Goal: Task Accomplishment & Management: Complete application form

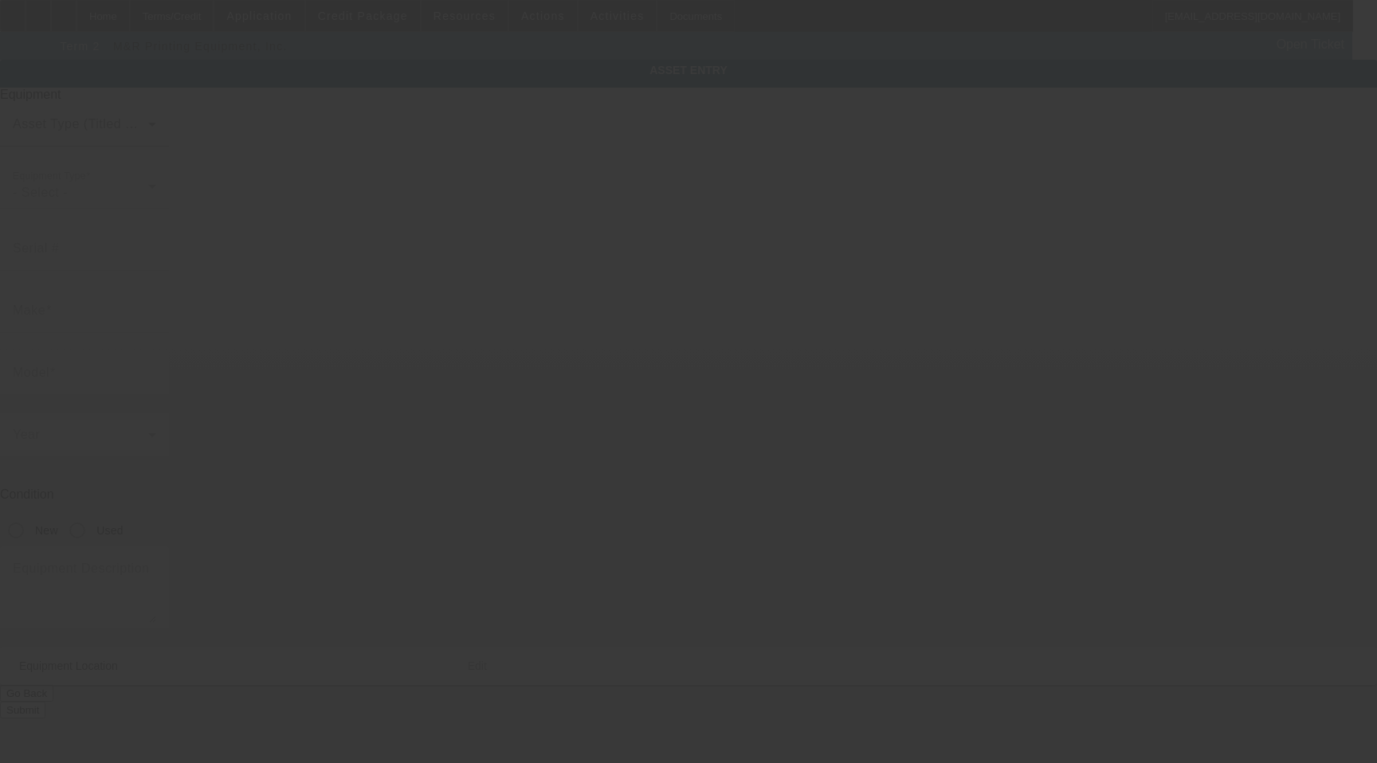
type input "M&R"
type input "Sprint 3000"
radio input "true"
type textarea "Conveyor Dryer 48" Wide, 8' Heat, 8' Infeed, 8' Outfeed Includes All Options, A…"
type input "[STREET_ADDRESS]"
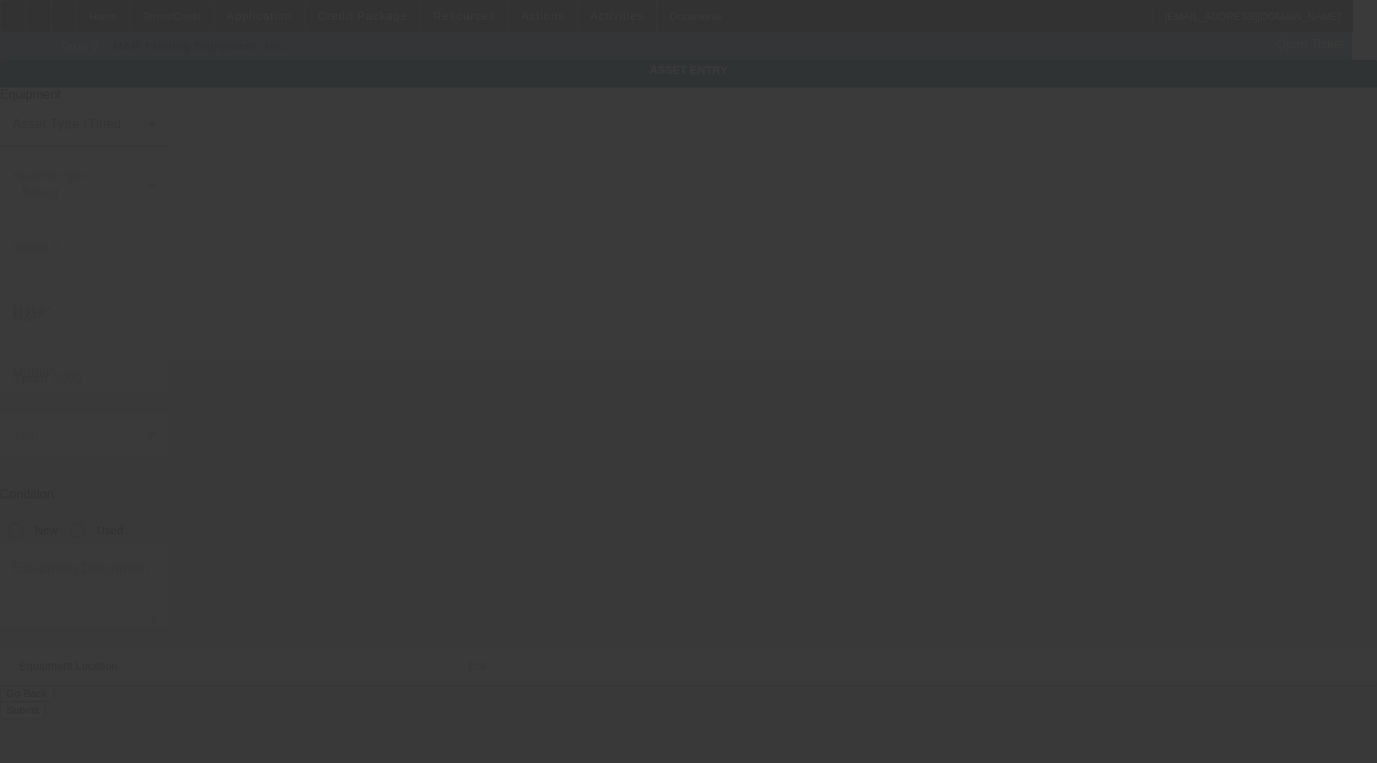
type input "Saint Louis"
type input "63104"
type input "Saint Louis City"
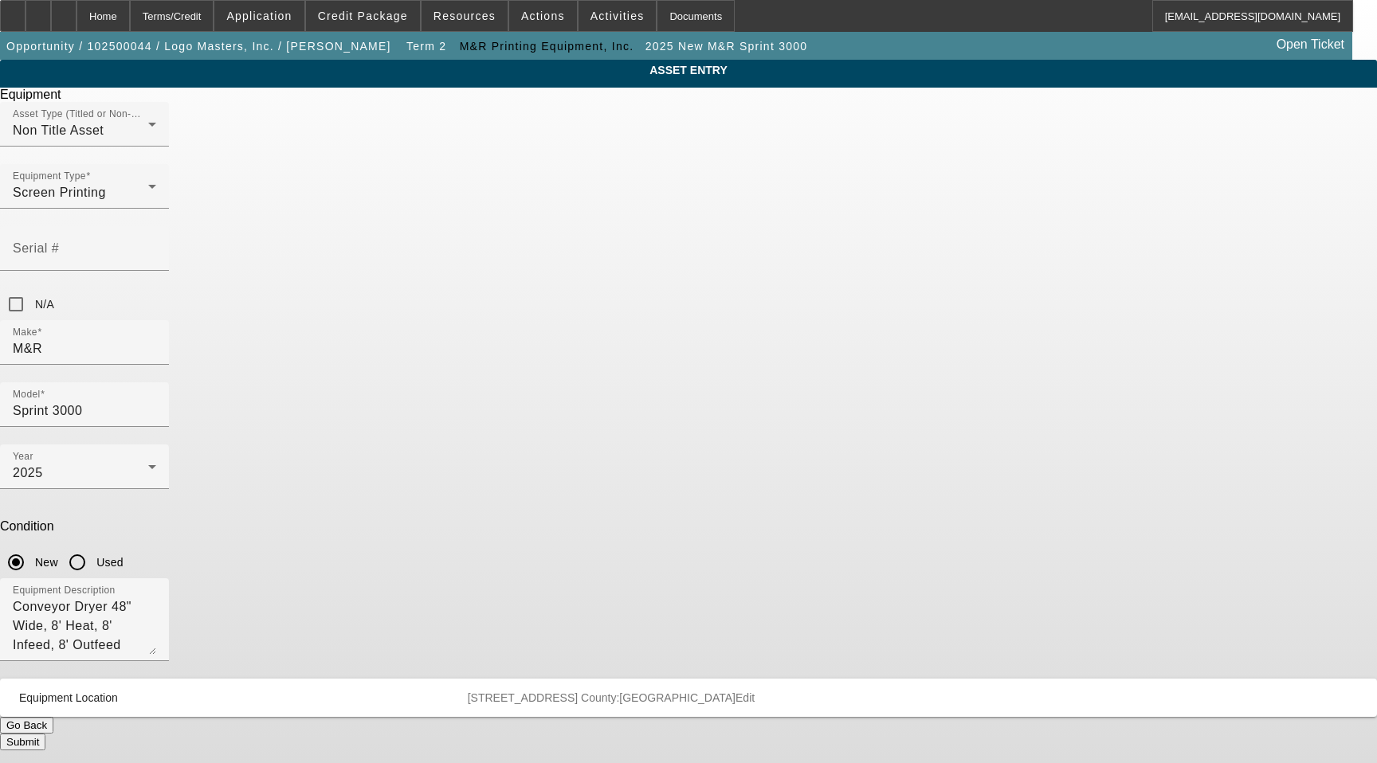
drag, startPoint x: 736, startPoint y: 413, endPoint x: 833, endPoint y: 253, distance: 187.4
click at [156, 598] on textarea "Conveyor Dryer 48" Wide, 8' Heat, 8' Infeed, 8' Outfeed Includes All Options, A…" at bounding box center [84, 626] width 143 height 57
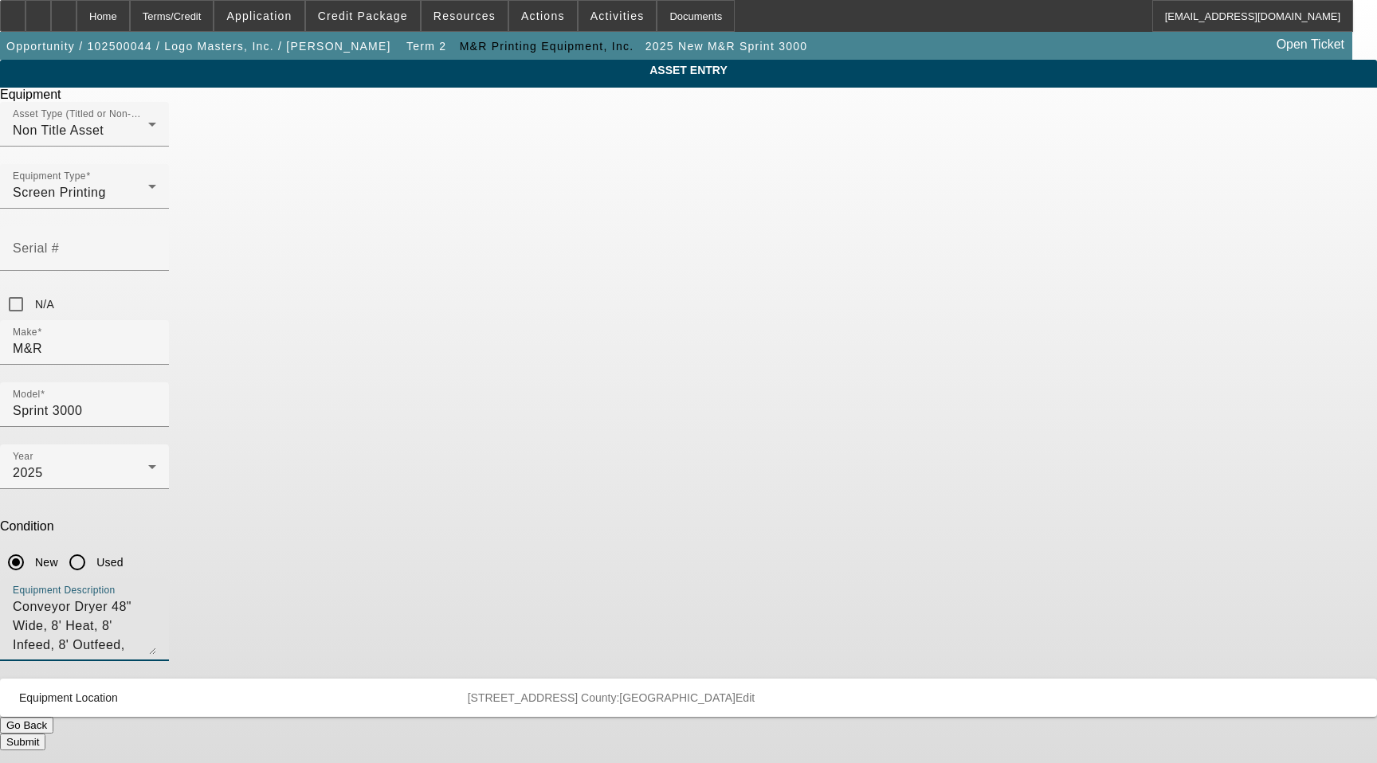
paste textarea "2’ Drone Section"
type textarea "Conveyor Dryer 48" Wide, 8' Heat, 8' Infeed, 8' Outfeed, 2’ Drone Section, Incl…"
click at [45, 734] on button "Submit" at bounding box center [22, 742] width 45 height 17
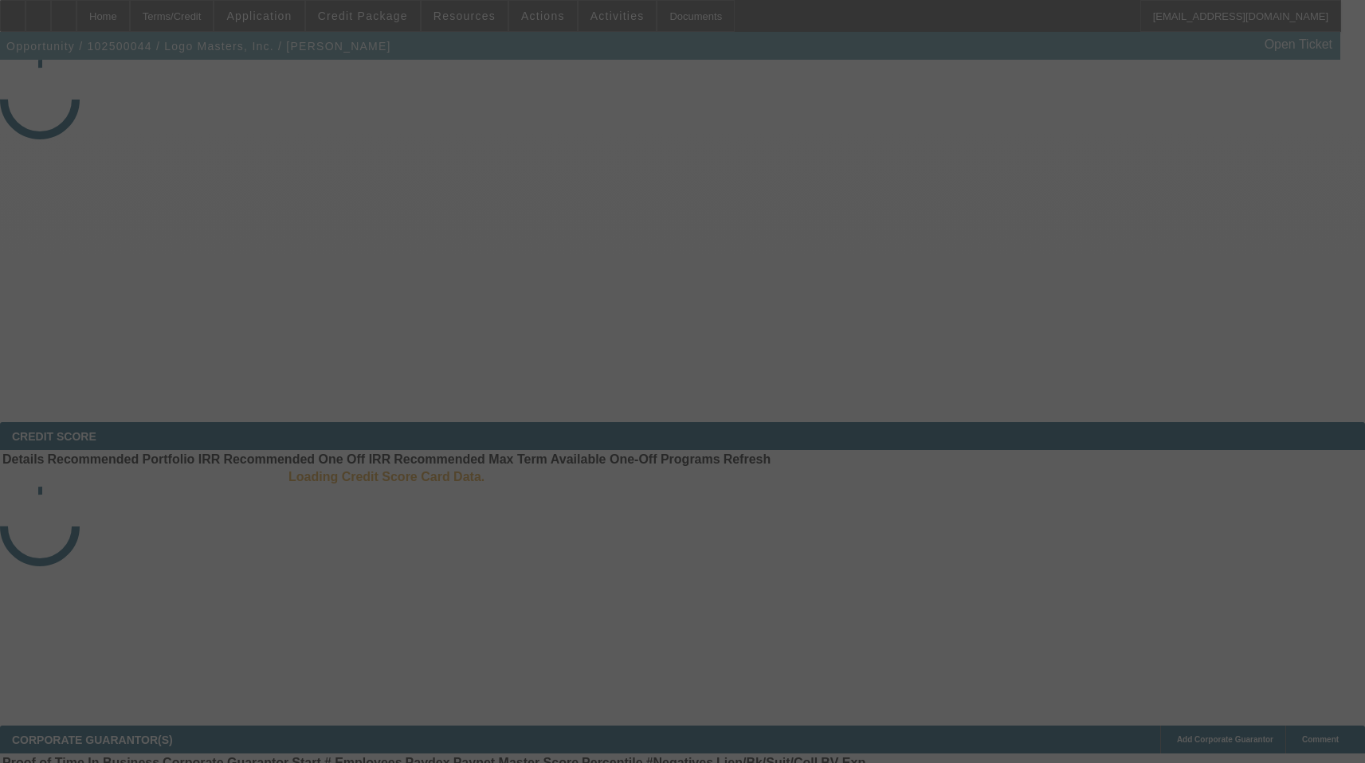
select select "3"
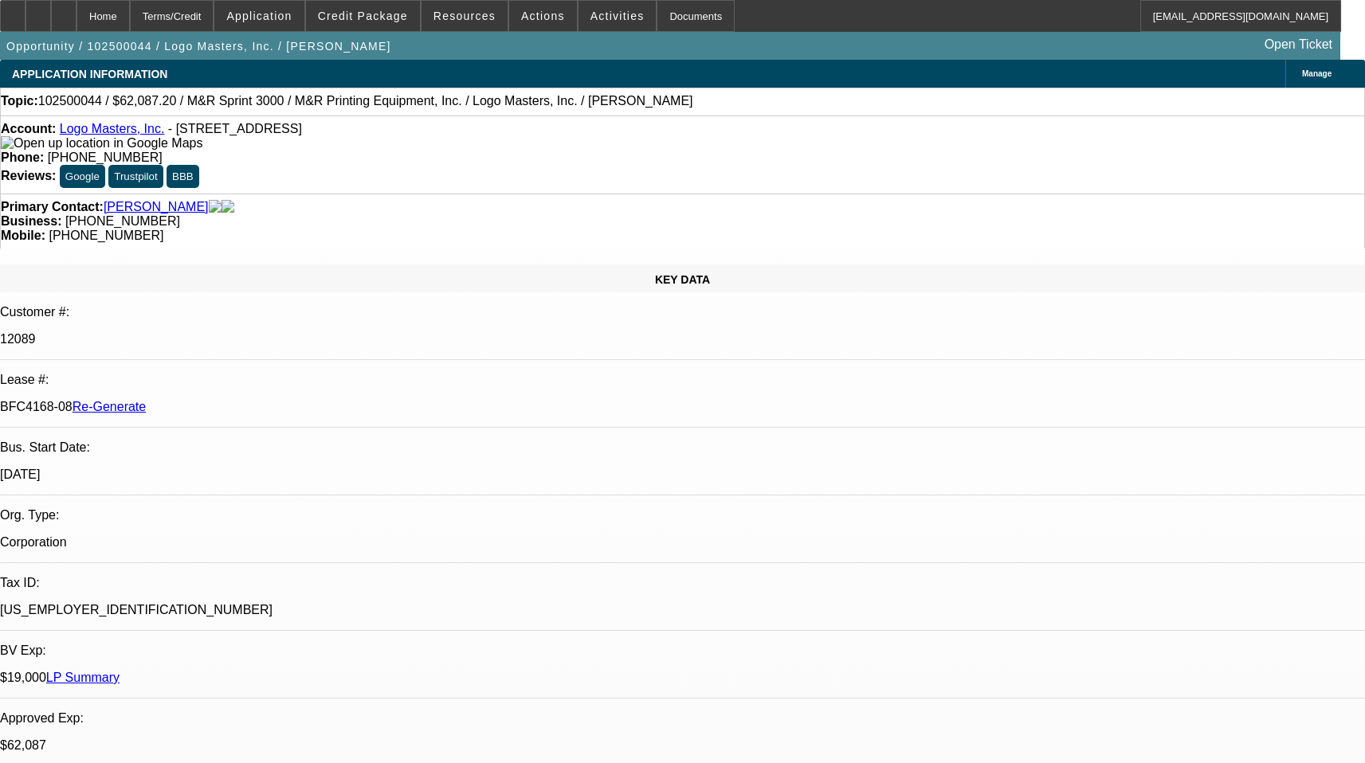
select select "0"
select select "0.1"
select select "4"
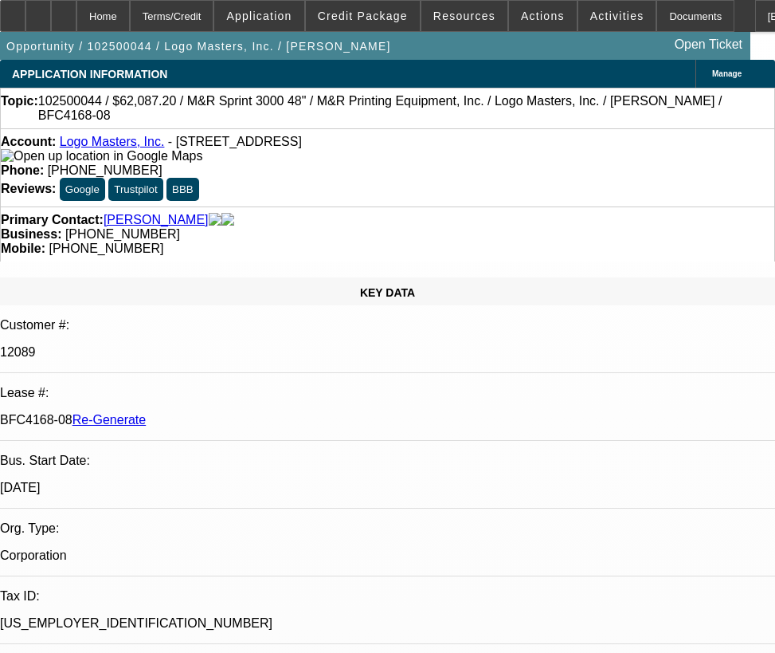
select select "3"
select select "0"
select select "0.1"
select select "4"
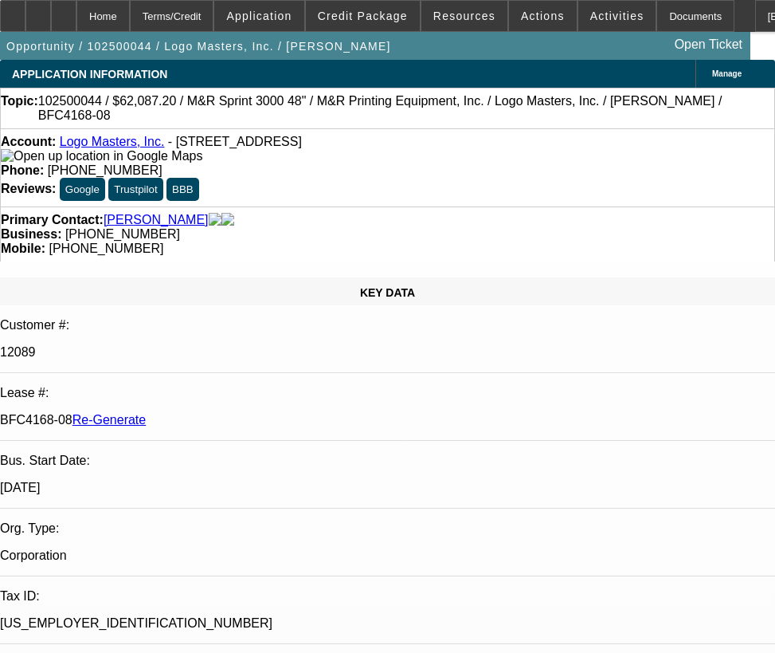
click at [579, 17] on span at bounding box center [618, 16] width 78 height 38
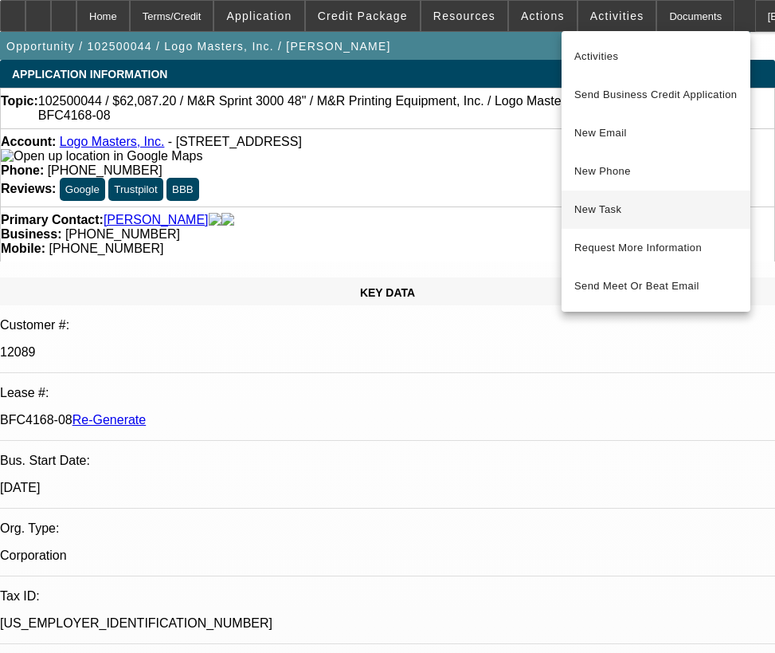
click at [654, 210] on span "New Task" at bounding box center [656, 209] width 163 height 19
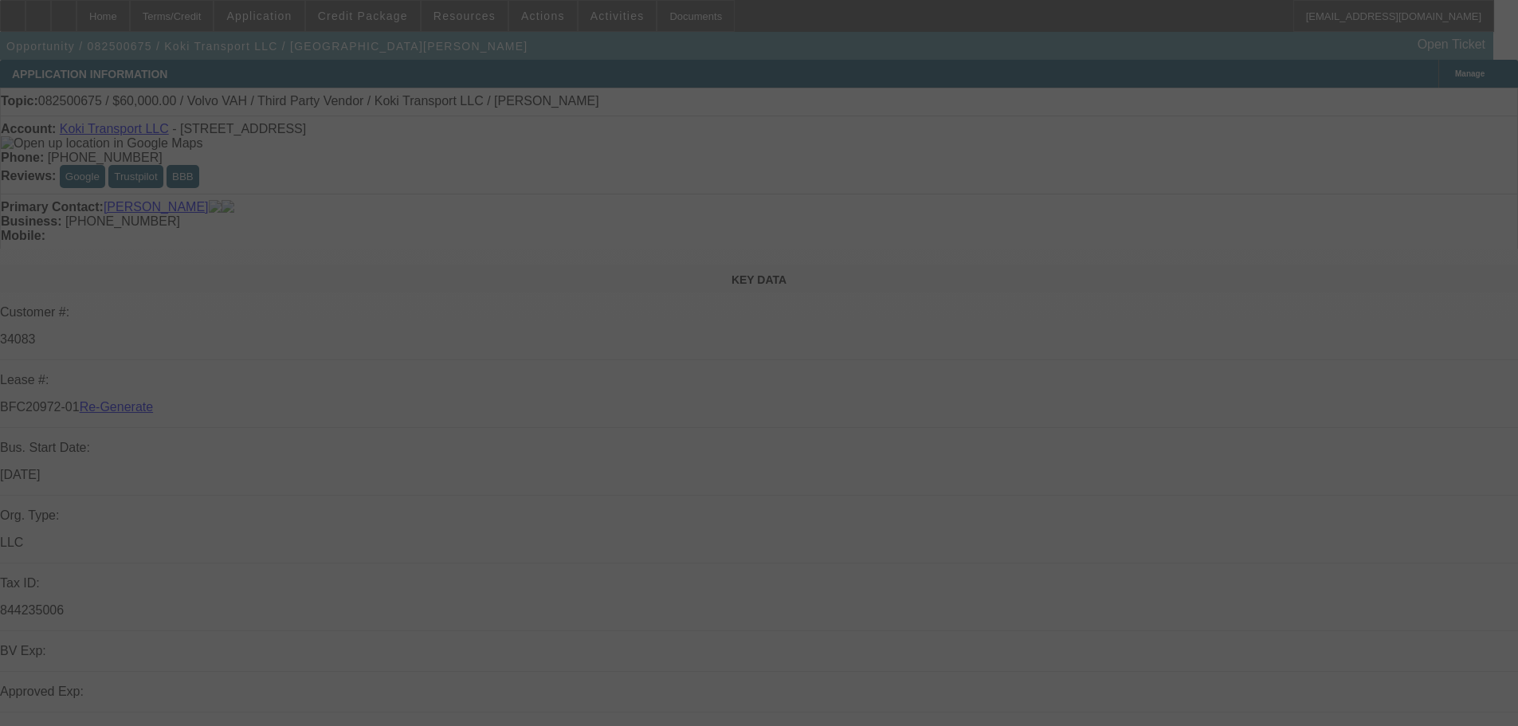
select select "4"
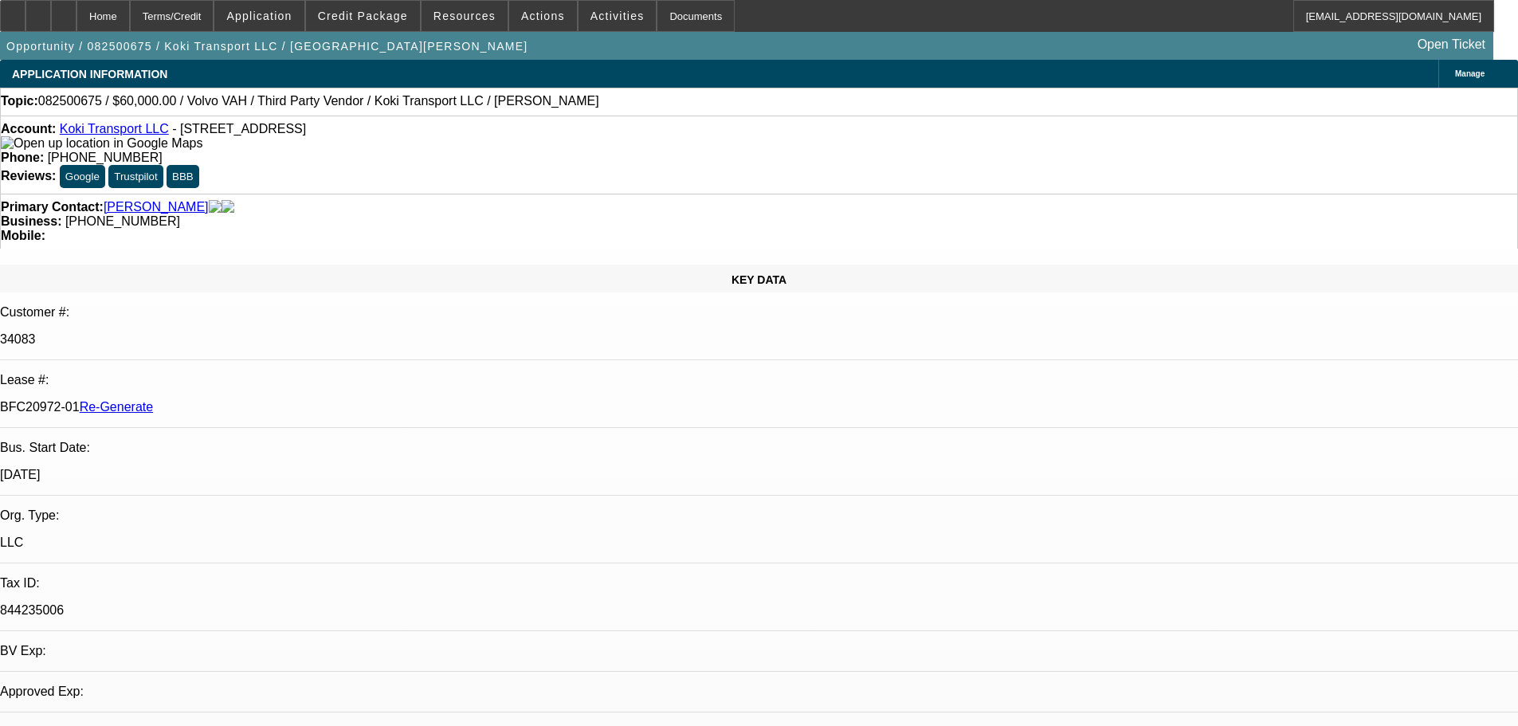
select select "0.2"
select select "2"
select select "0"
select select "6"
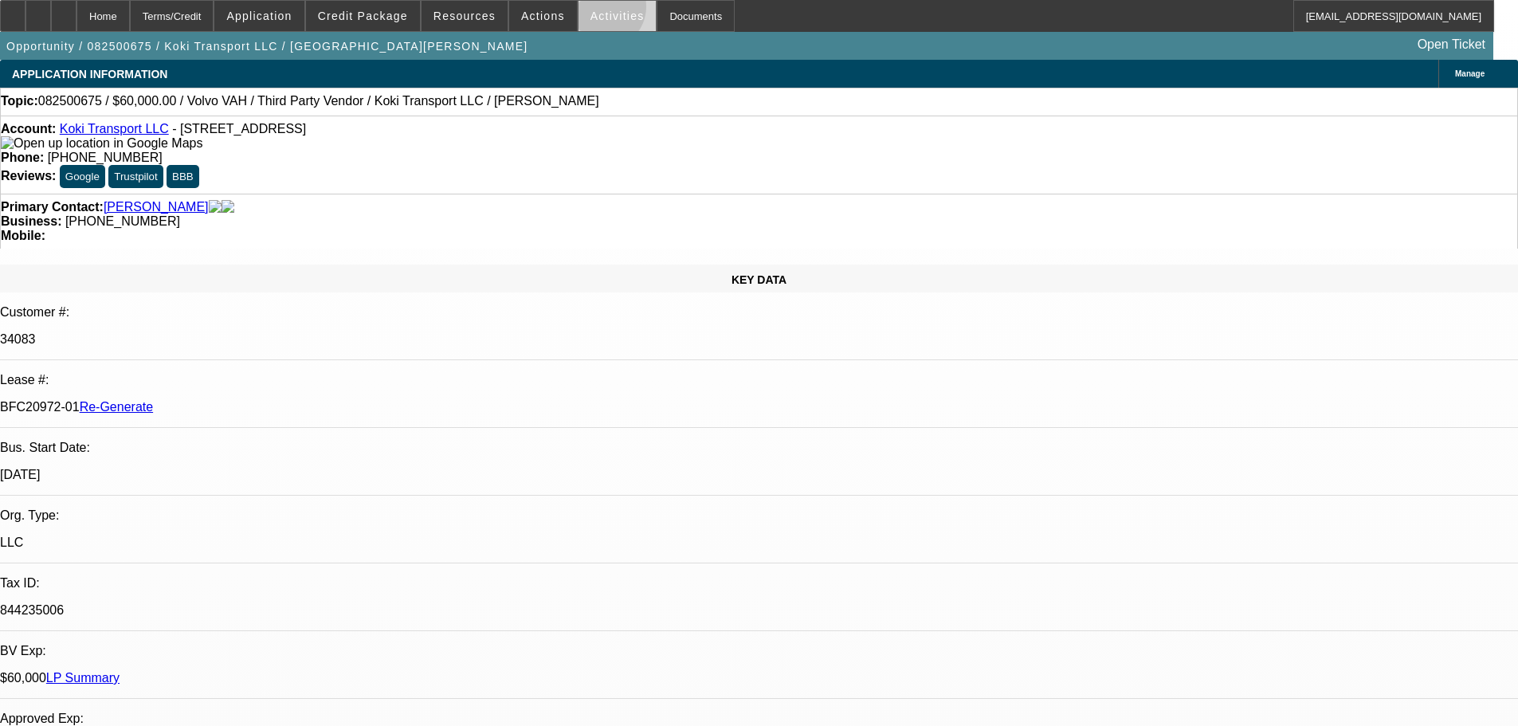
click at [591, 10] on span "Activities" at bounding box center [618, 16] width 54 height 13
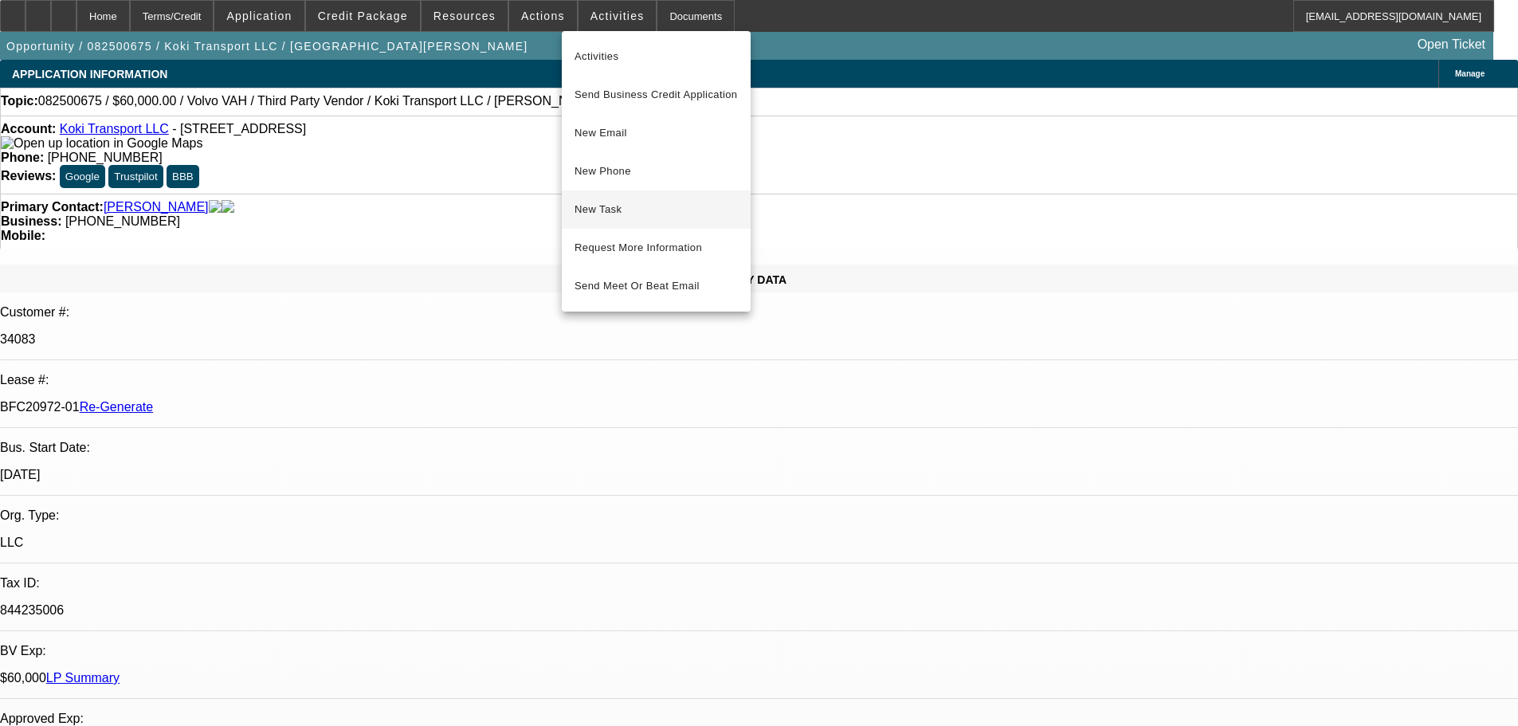
click at [642, 210] on span "New Task" at bounding box center [656, 209] width 163 height 19
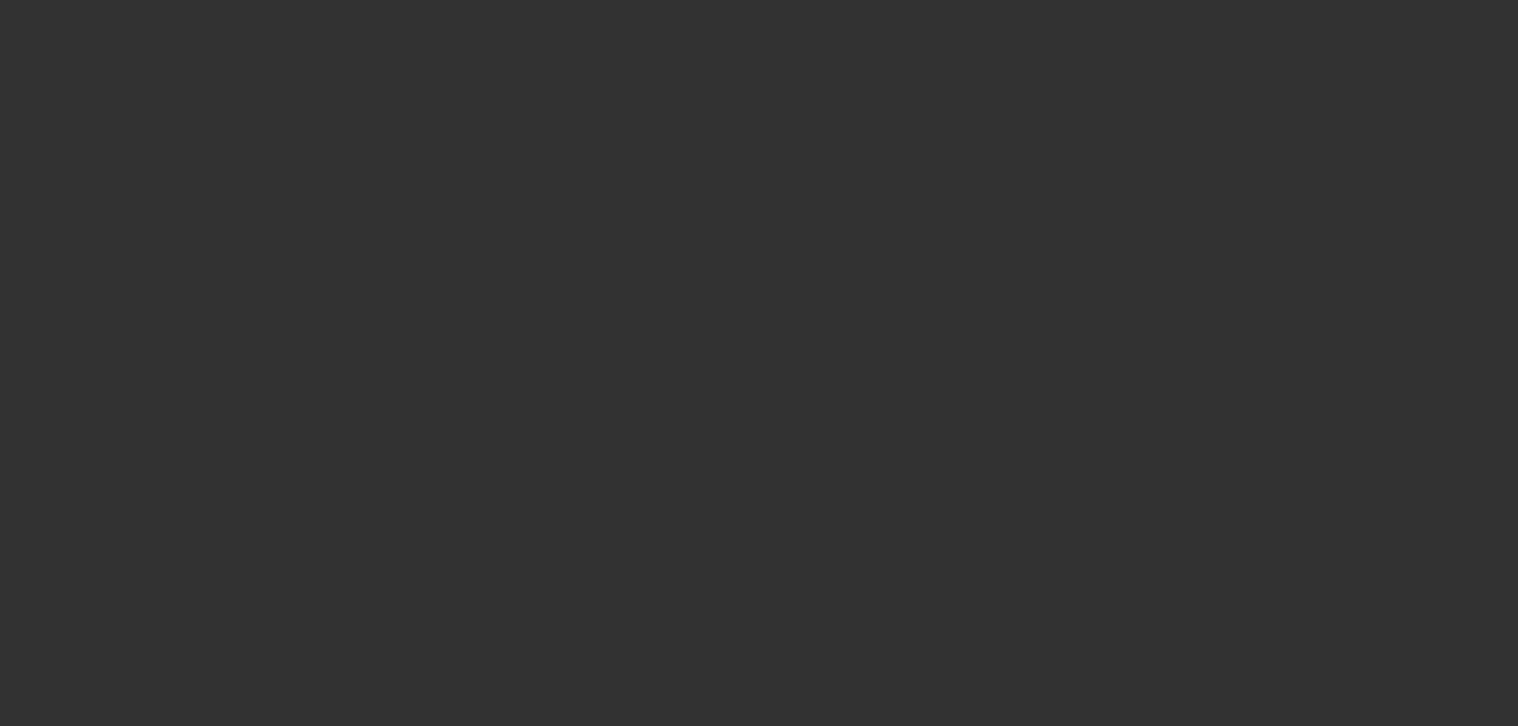
select select "4"
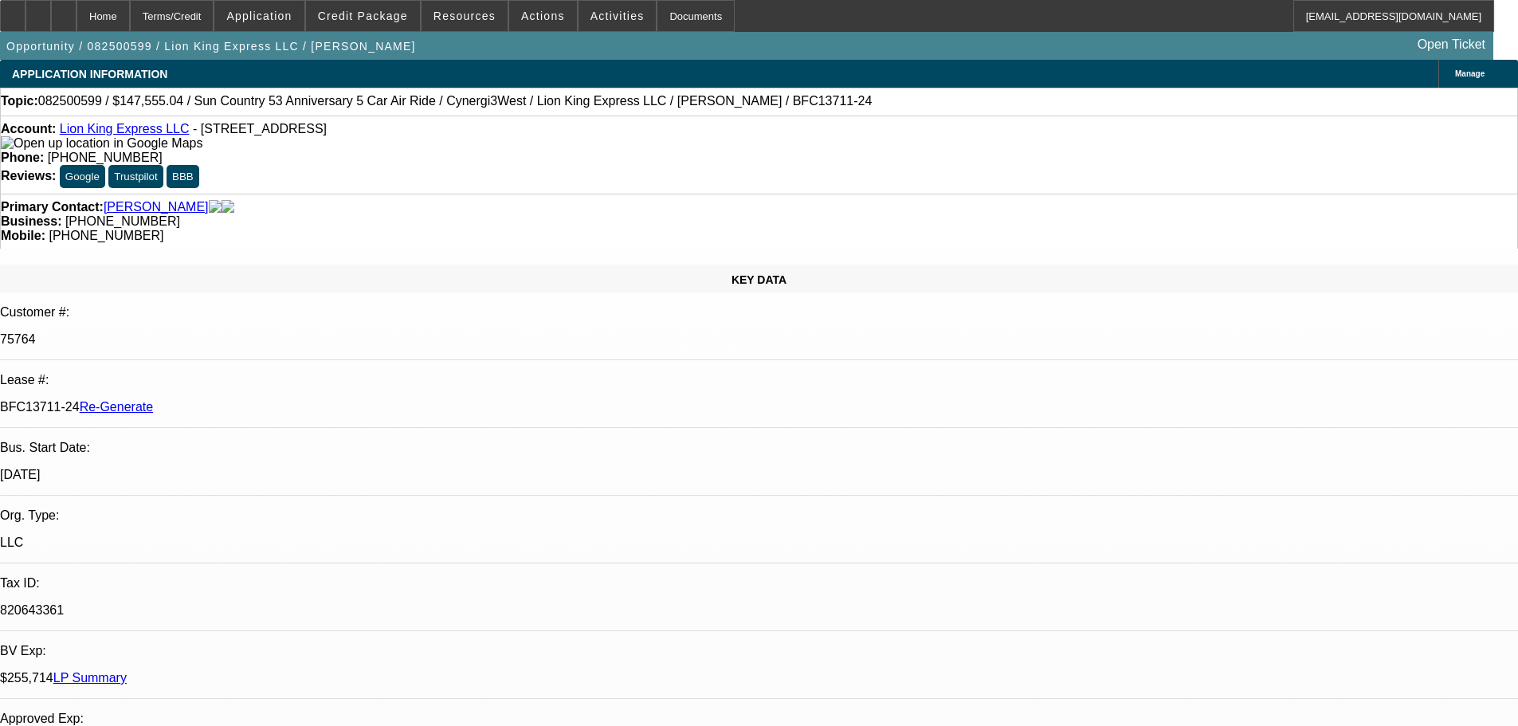
select select "0"
select select "6"
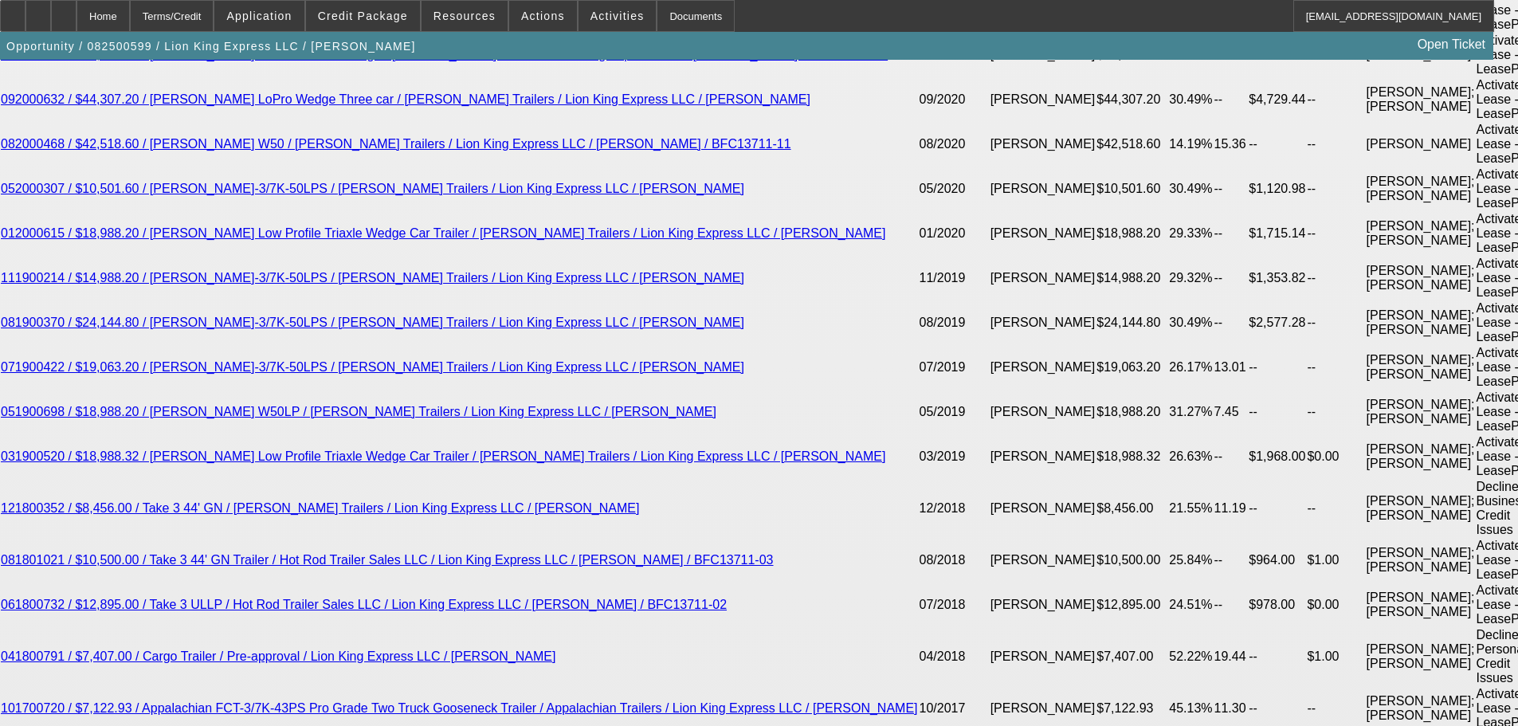
scroll to position [3746, 0]
